Goal: Information Seeking & Learning: Learn about a topic

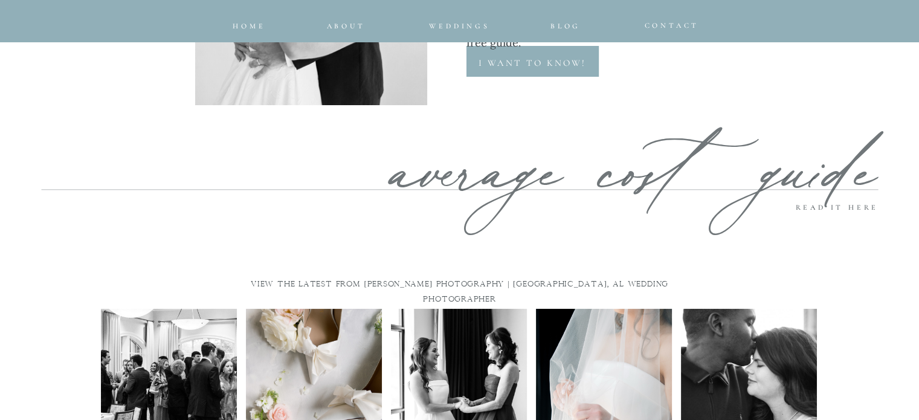
scroll to position [6041, 0]
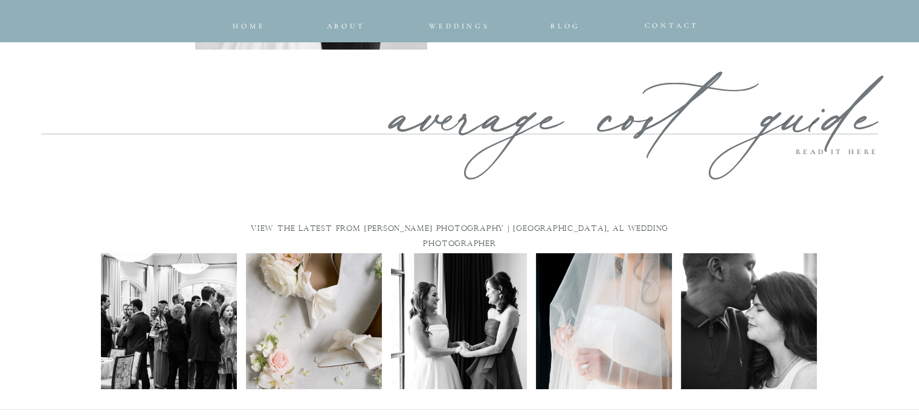
click at [432, 126] on p "average cost guide" at bounding box center [578, 114] width 599 height 87
click at [456, 24] on span "Weddings" at bounding box center [459, 26] width 60 height 8
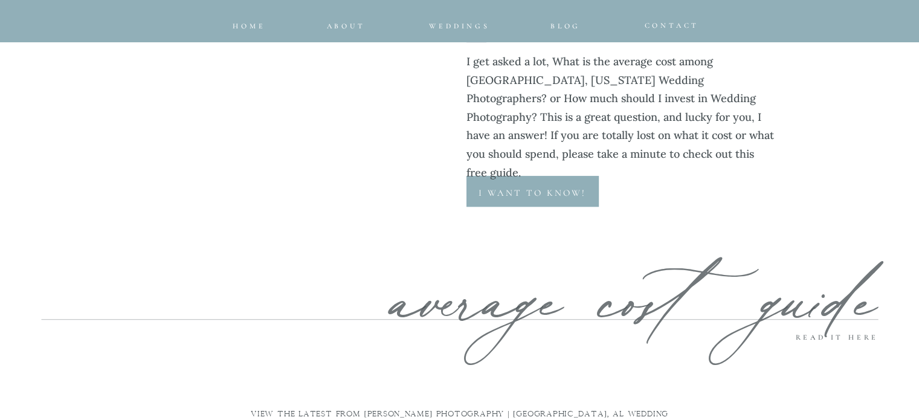
scroll to position [5321, 0]
